Goal: Book appointment/travel/reservation

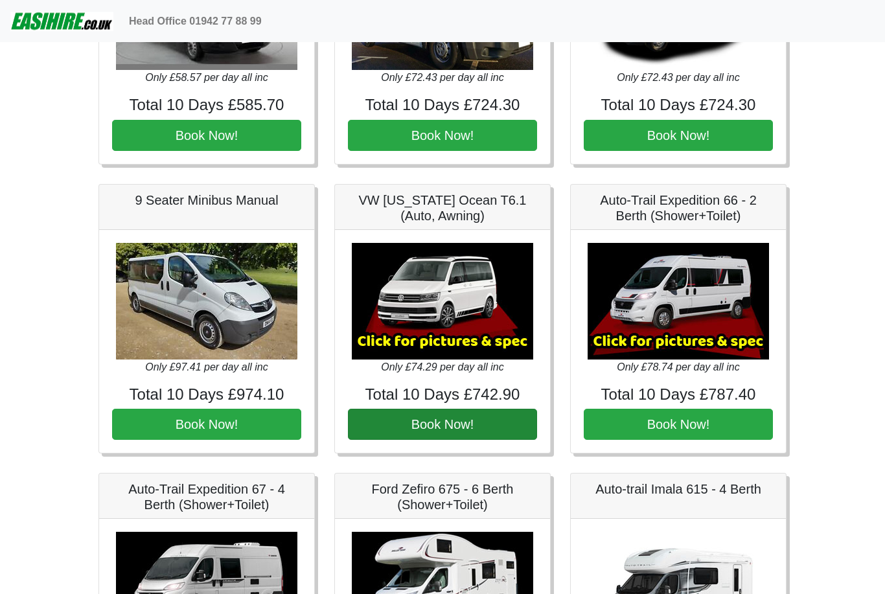
scroll to position [1362, 0]
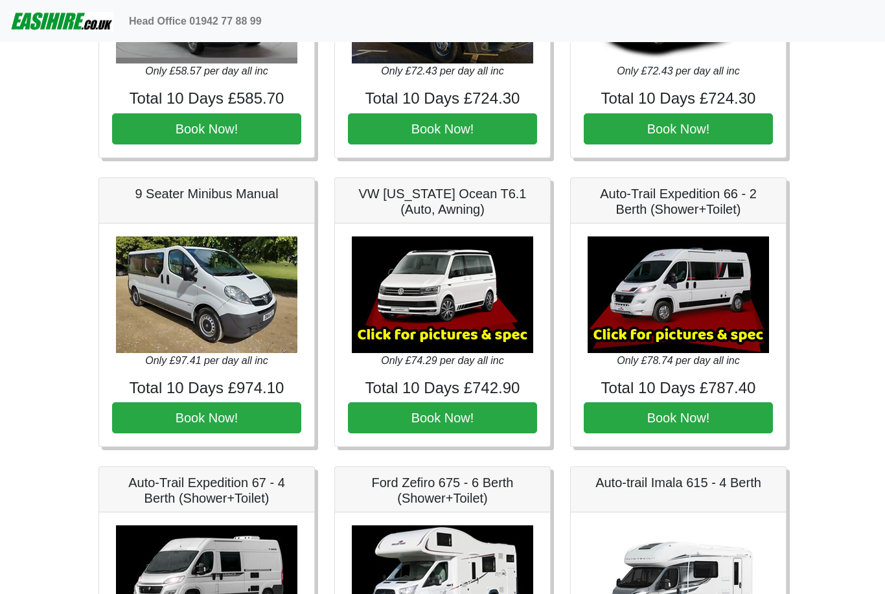
click at [502, 294] on img at bounding box center [442, 295] width 181 height 117
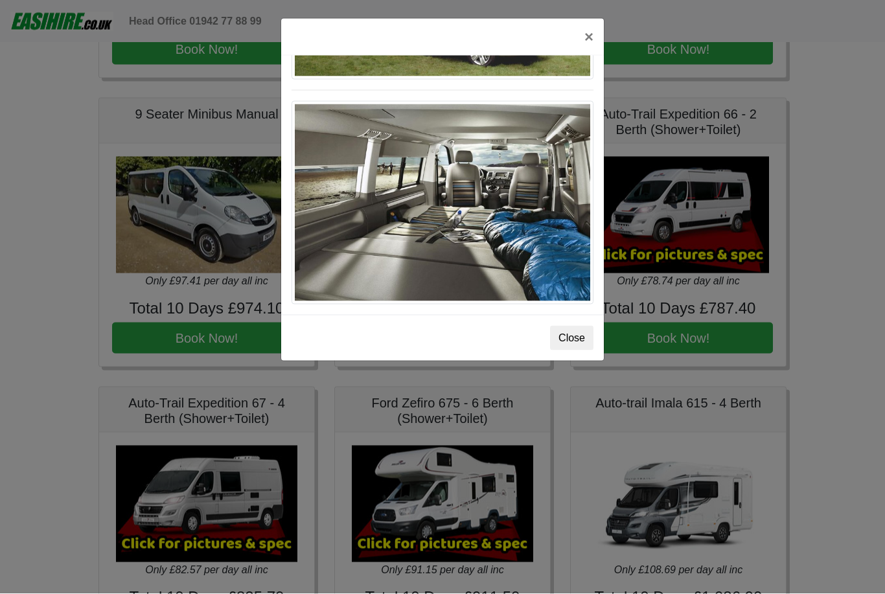
scroll to position [1443, 0]
click at [587, 41] on button "×" at bounding box center [589, 37] width 30 height 36
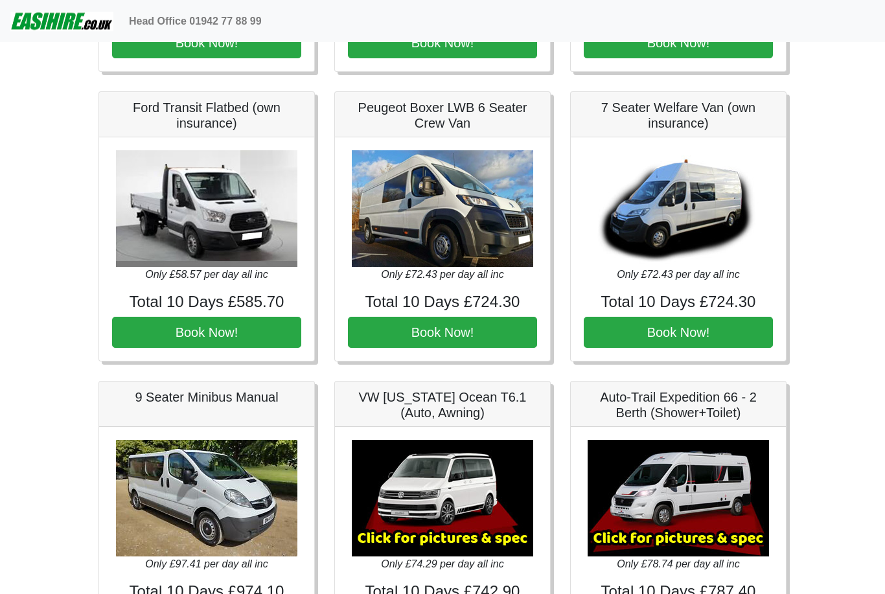
scroll to position [1145, 0]
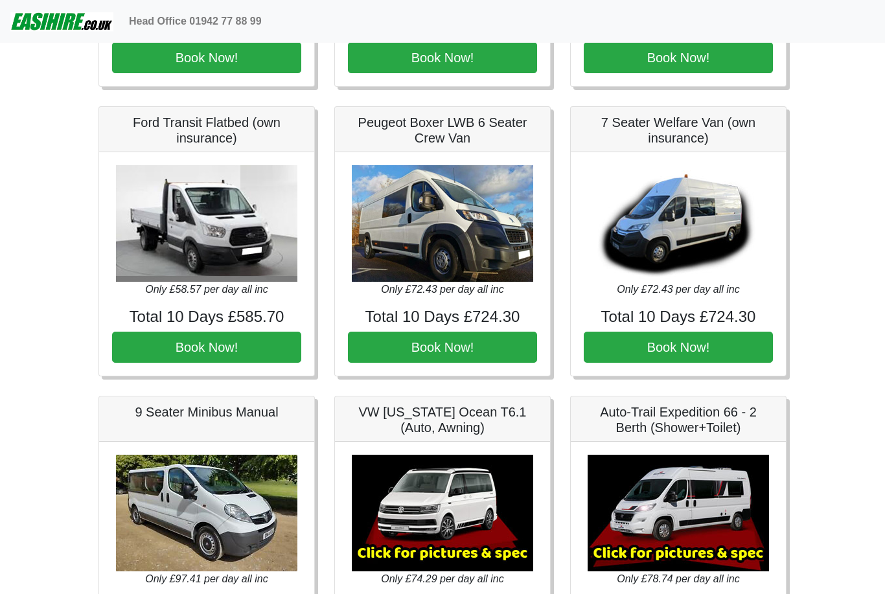
click at [717, 241] on img at bounding box center [677, 223] width 181 height 117
click at [693, 346] on button "Book Now!" at bounding box center [677, 347] width 189 height 31
click at [721, 210] on img at bounding box center [677, 223] width 181 height 117
click at [673, 231] on img at bounding box center [677, 223] width 181 height 117
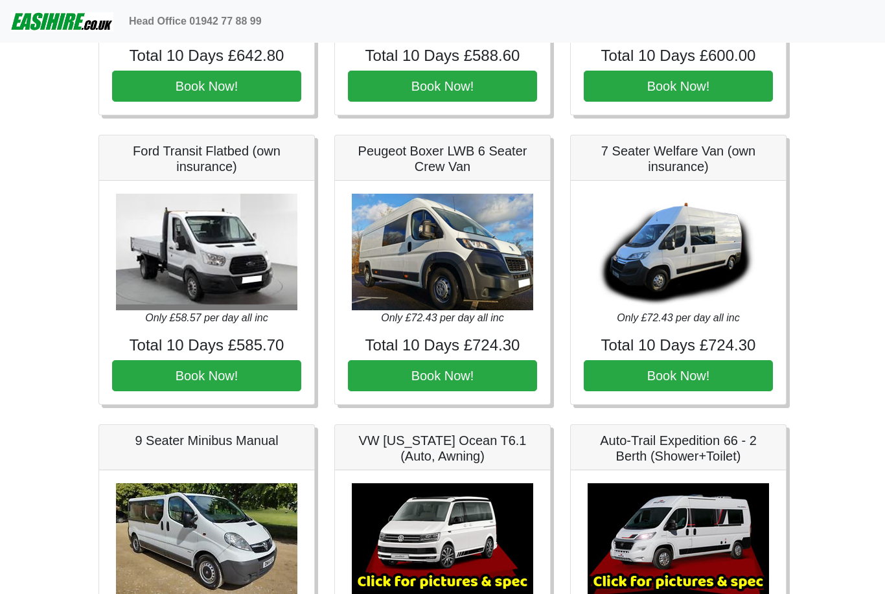
scroll to position [1100, 0]
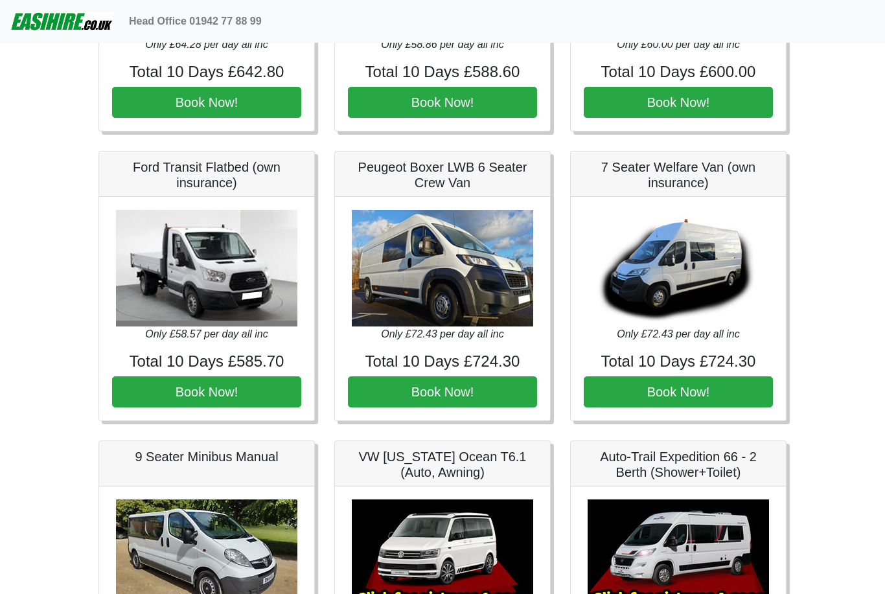
click at [668, 264] on img at bounding box center [677, 268] width 181 height 117
click at [671, 328] on icon "Only £72.43 per day all inc" at bounding box center [677, 333] width 122 height 11
click at [668, 271] on img at bounding box center [677, 268] width 181 height 117
click at [687, 379] on button "Book Now!" at bounding box center [677, 391] width 189 height 31
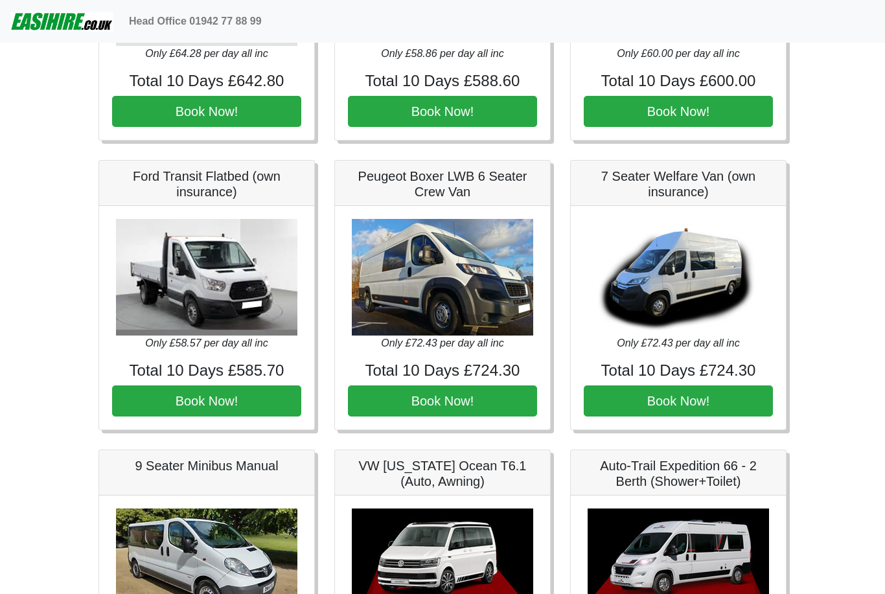
scroll to position [1093, 0]
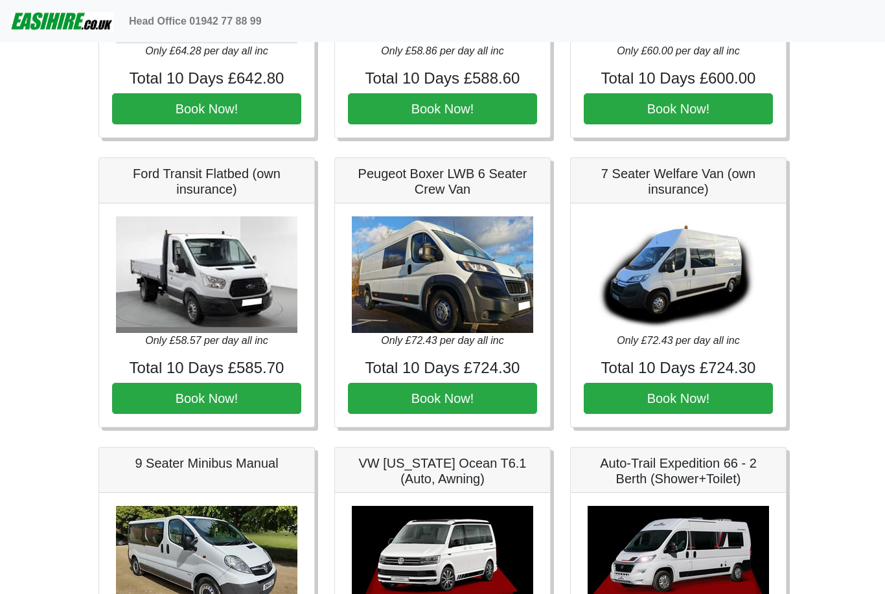
click at [712, 282] on img at bounding box center [677, 275] width 181 height 117
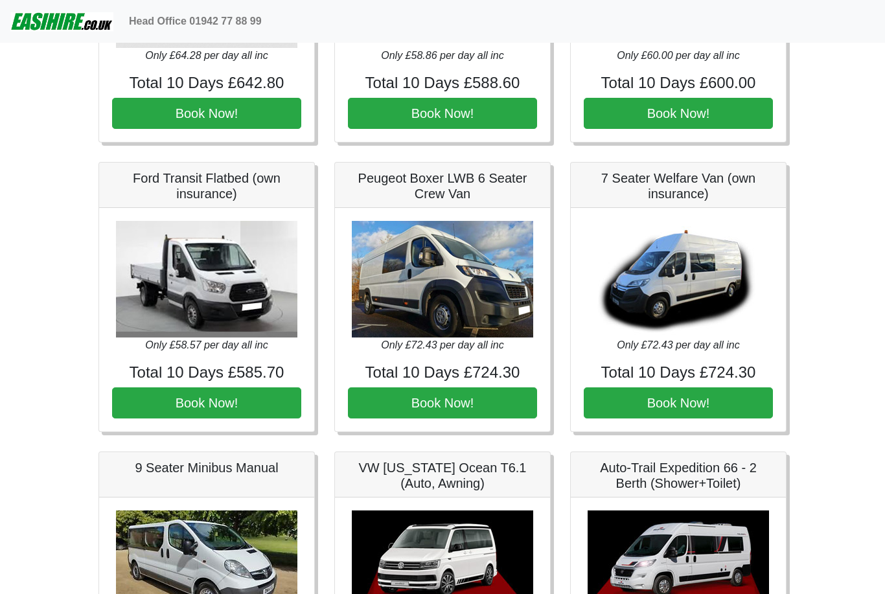
scroll to position [958, 0]
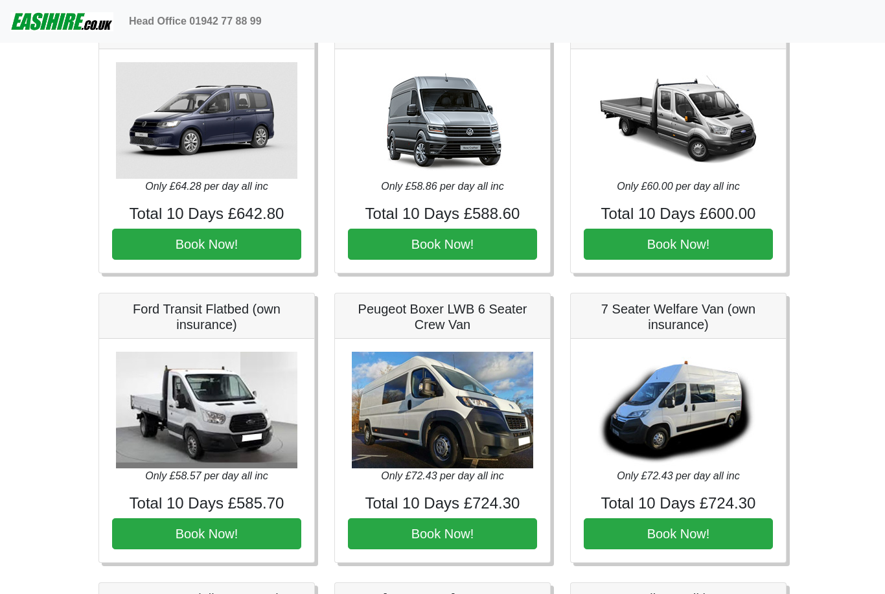
click at [675, 319] on h5 "7 Seater Welfare Van (own insurance)" at bounding box center [677, 316] width 189 height 31
click at [713, 434] on img at bounding box center [677, 410] width 181 height 117
click at [699, 528] on button "Book Now!" at bounding box center [677, 533] width 189 height 31
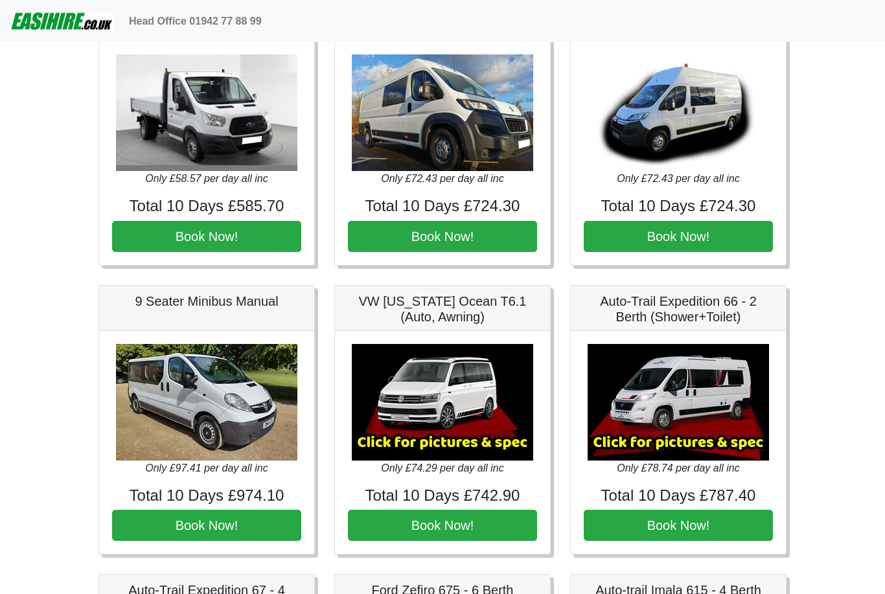
scroll to position [1256, 0]
click at [744, 391] on img at bounding box center [677, 402] width 181 height 117
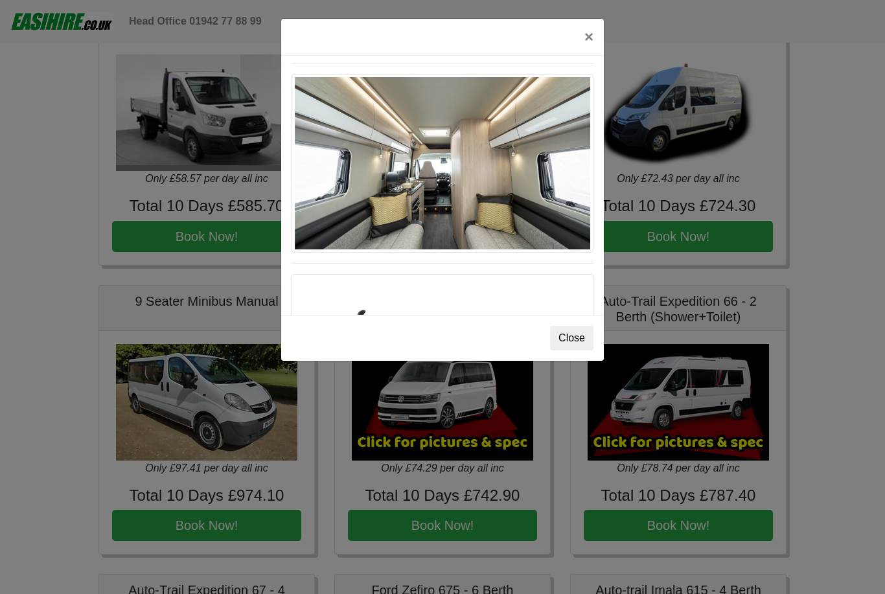
scroll to position [625, 0]
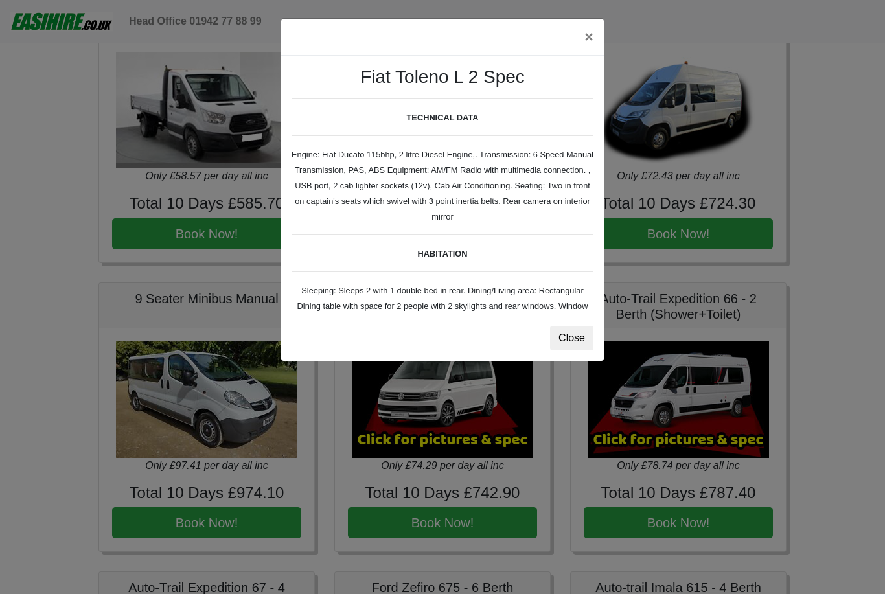
scroll to position [1256, 0]
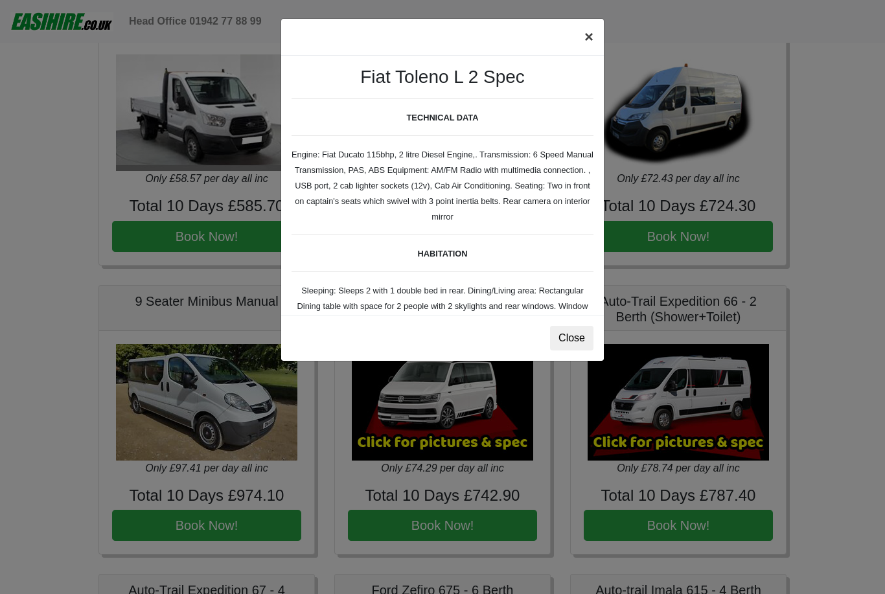
click at [591, 36] on button "×" at bounding box center [589, 37] width 30 height 36
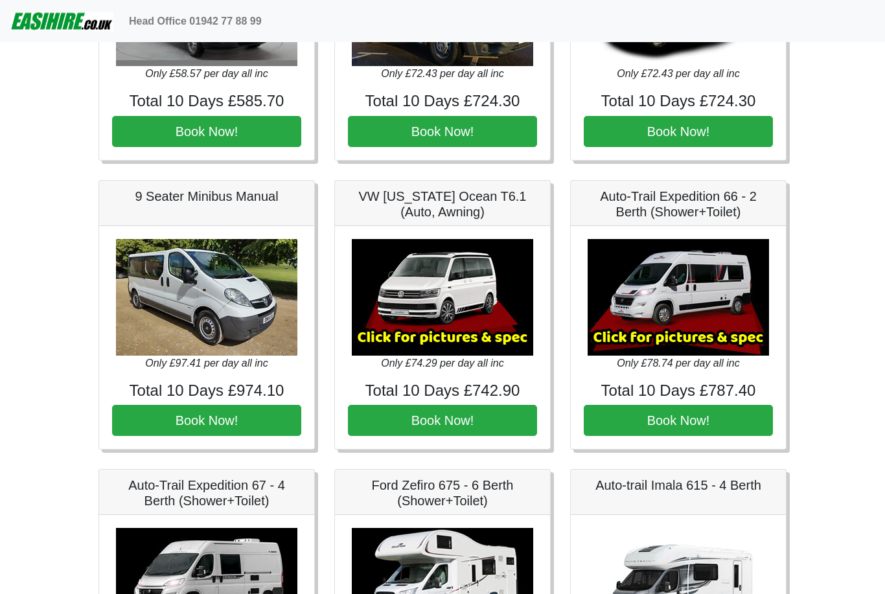
scroll to position [1360, 0]
click at [493, 300] on img at bounding box center [442, 297] width 181 height 117
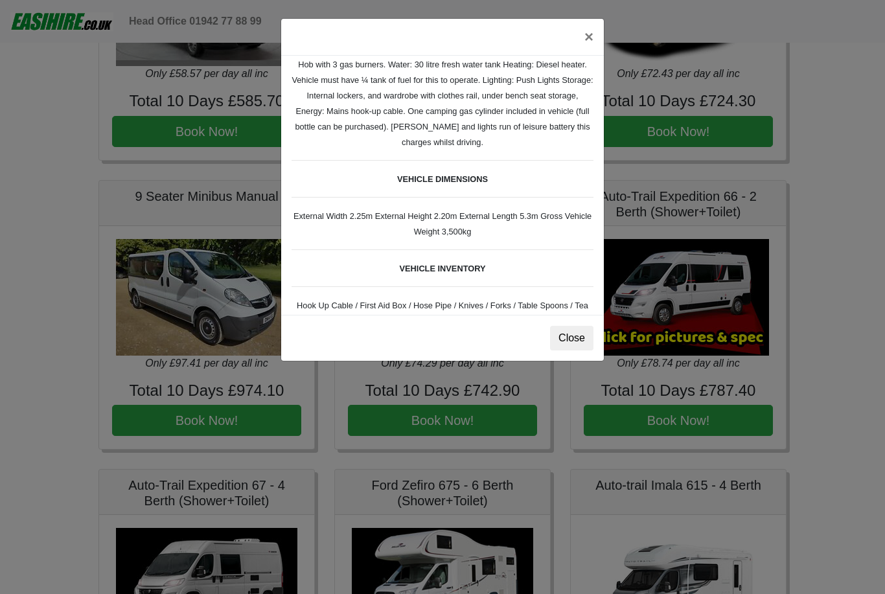
scroll to position [197, 0]
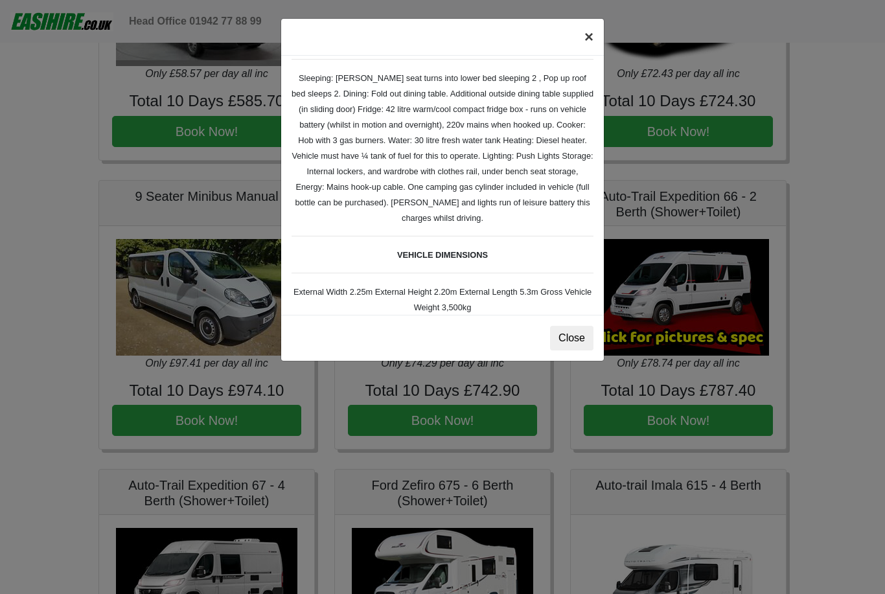
click at [587, 36] on button "×" at bounding box center [589, 37] width 30 height 36
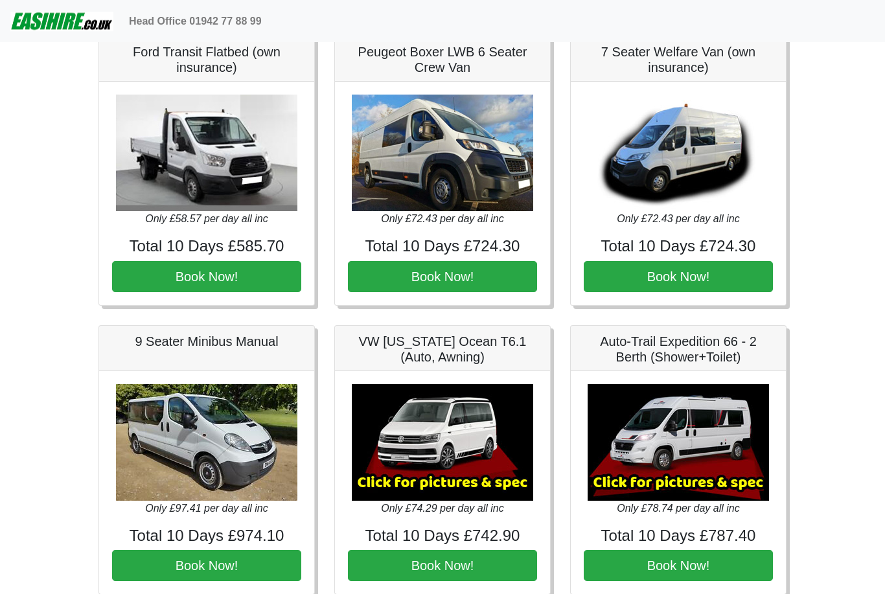
scroll to position [1178, 0]
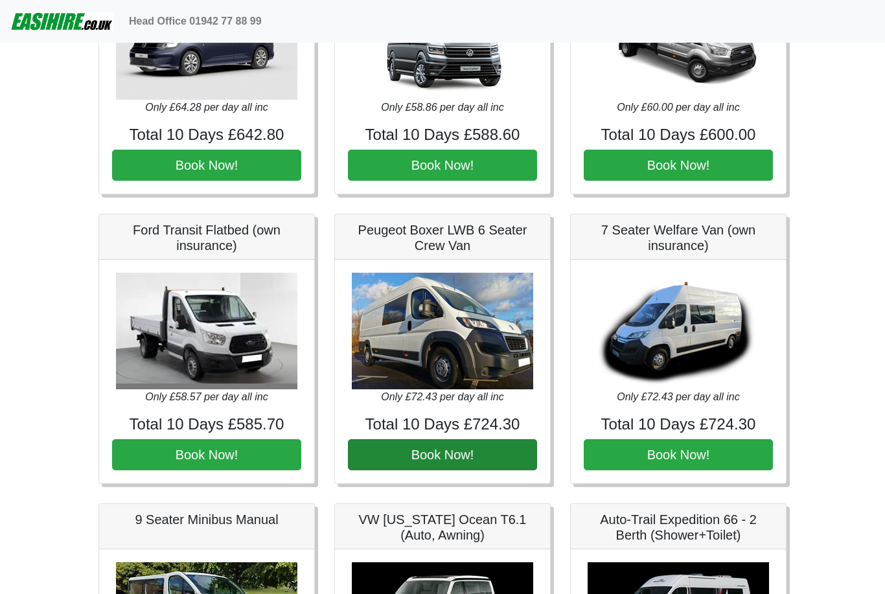
scroll to position [1052, 0]
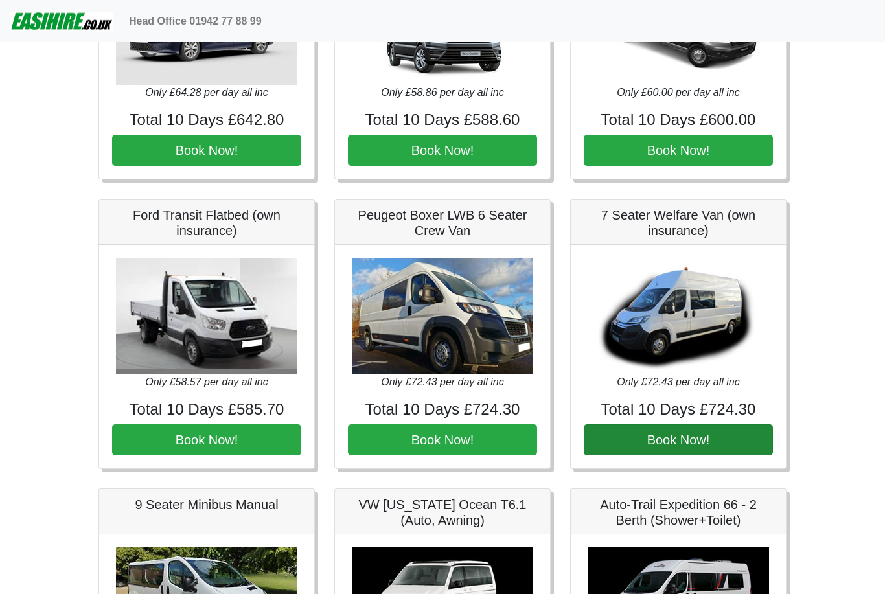
click at [677, 433] on button "Book Now!" at bounding box center [677, 440] width 189 height 31
